Goal: Communication & Community: Connect with others

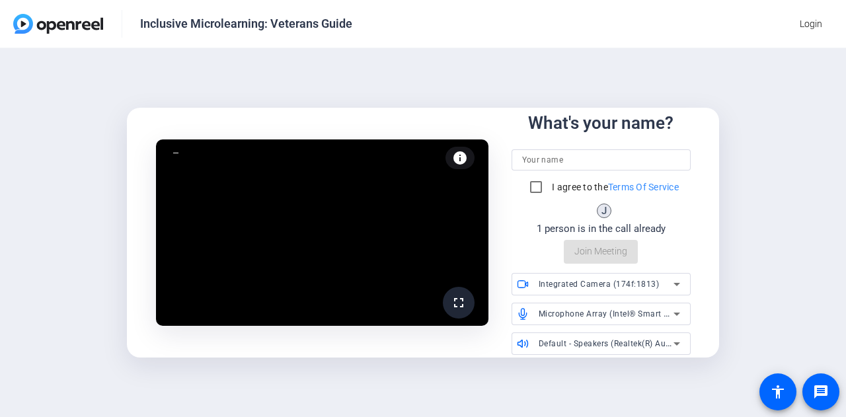
click at [619, 159] on input at bounding box center [601, 160] width 158 height 16
type input "Maya"
click at [530, 194] on input "I agree to the Terms Of Service" at bounding box center [536, 187] width 26 height 26
checkbox input "true"
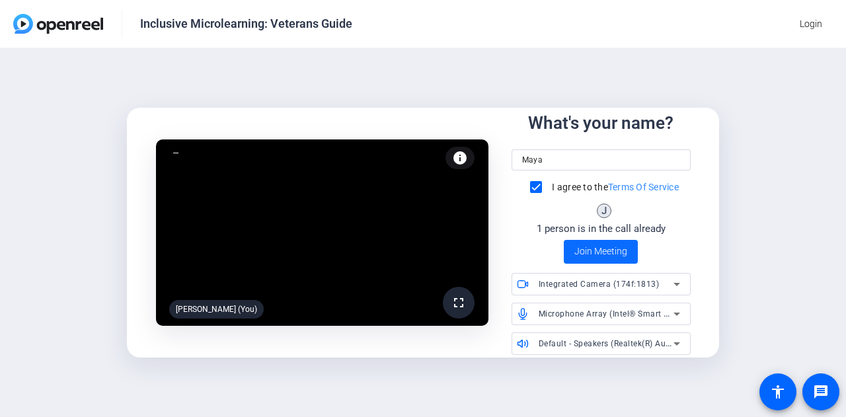
click at [599, 258] on span "Join Meeting" at bounding box center [601, 252] width 53 height 14
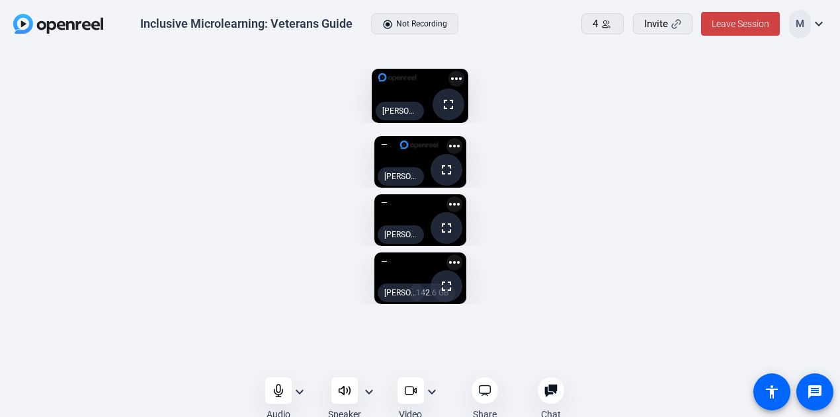
click at [344, 388] on icon at bounding box center [344, 390] width 13 height 13
click at [345, 391] on icon at bounding box center [344, 390] width 13 height 13
click at [299, 389] on mat-icon "expand_more" at bounding box center [300, 392] width 16 height 16
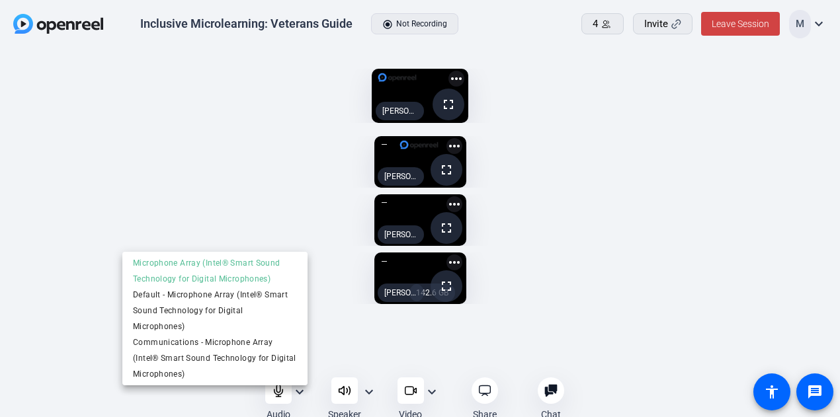
click at [300, 391] on div at bounding box center [420, 208] width 840 height 417
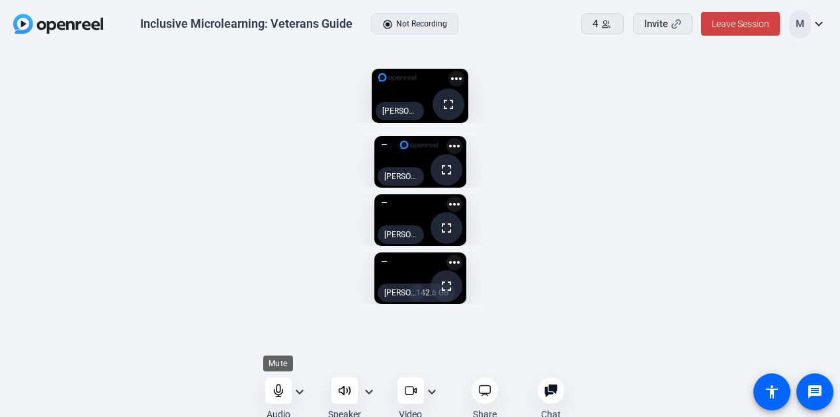
click at [278, 389] on icon at bounding box center [278, 390] width 13 height 13
click at [279, 397] on div at bounding box center [278, 391] width 26 height 26
click at [277, 389] on icon at bounding box center [278, 390] width 13 height 13
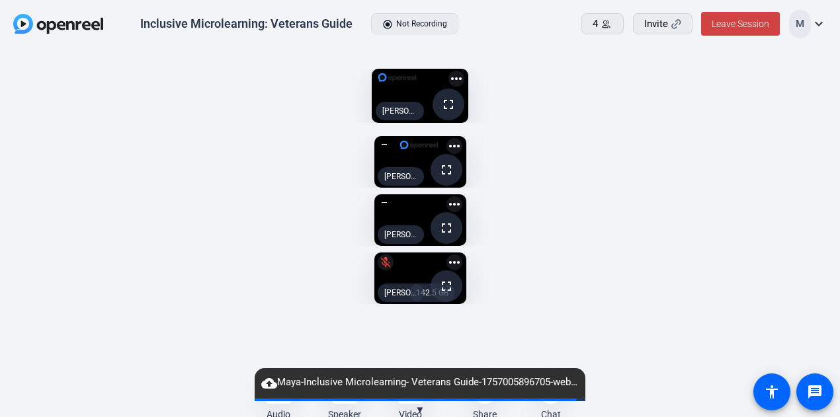
click at [285, 397] on div "cloud_upload Maya-Inclusive Microlearning- Veterans Guide-1757005896705-webcam" at bounding box center [420, 383] width 331 height 30
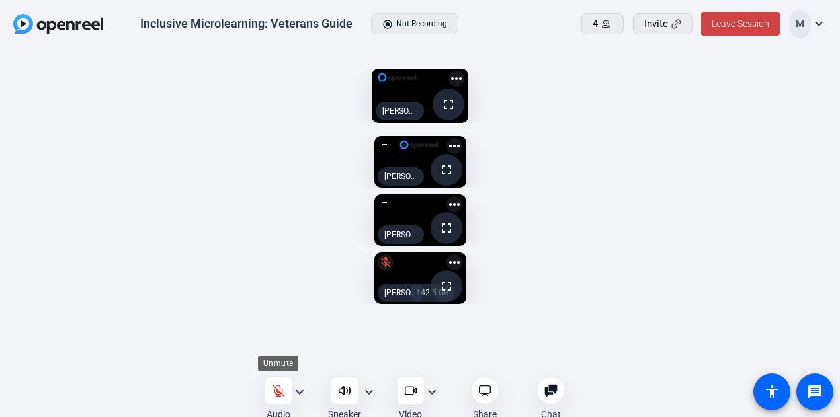
click at [284, 388] on icon at bounding box center [278, 390] width 13 height 13
click at [276, 391] on icon at bounding box center [278, 391] width 9 height 12
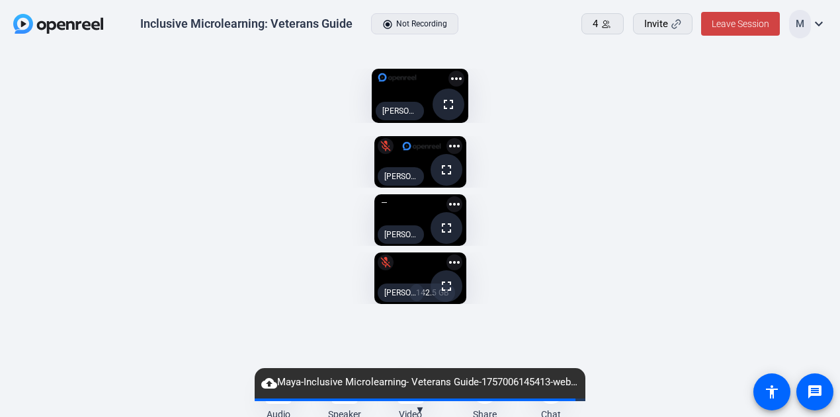
click at [212, 397] on div "Audio expand_more Speaker expand_more Video expand_more Share Chat 0 more_horiz…" at bounding box center [420, 398] width 840 height 33
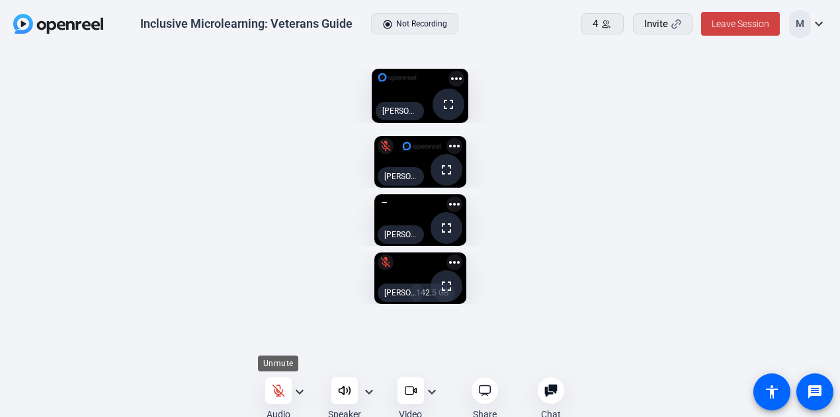
click at [268, 395] on div at bounding box center [278, 391] width 26 height 26
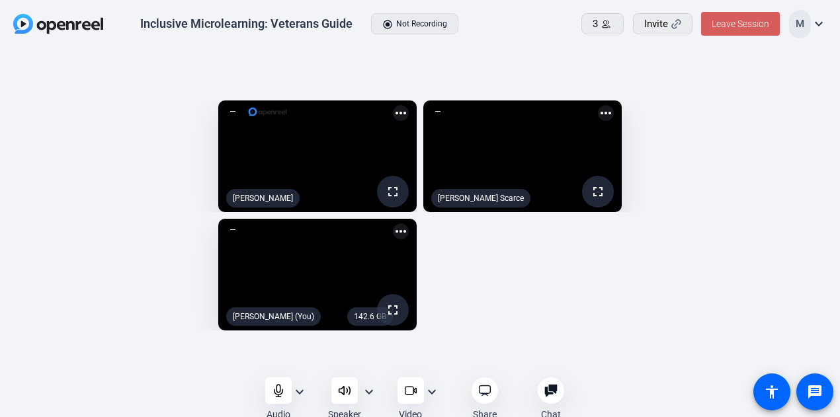
click at [731, 22] on span "Leave Session" at bounding box center [740, 24] width 58 height 11
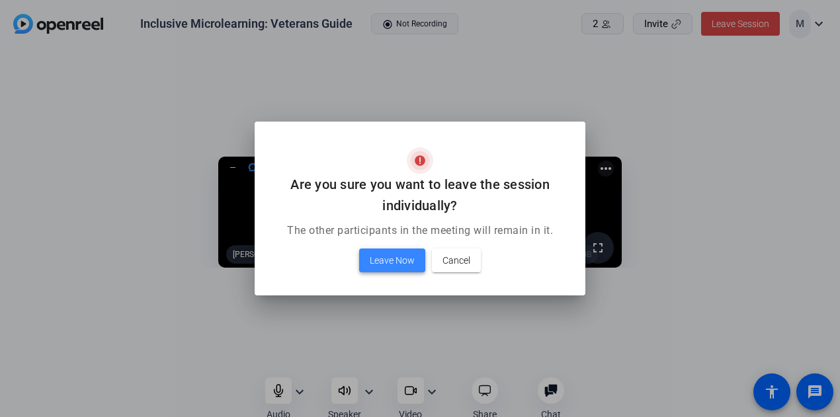
click at [409, 264] on span "Leave Now" at bounding box center [392, 261] width 45 height 16
